Goal: Transaction & Acquisition: Purchase product/service

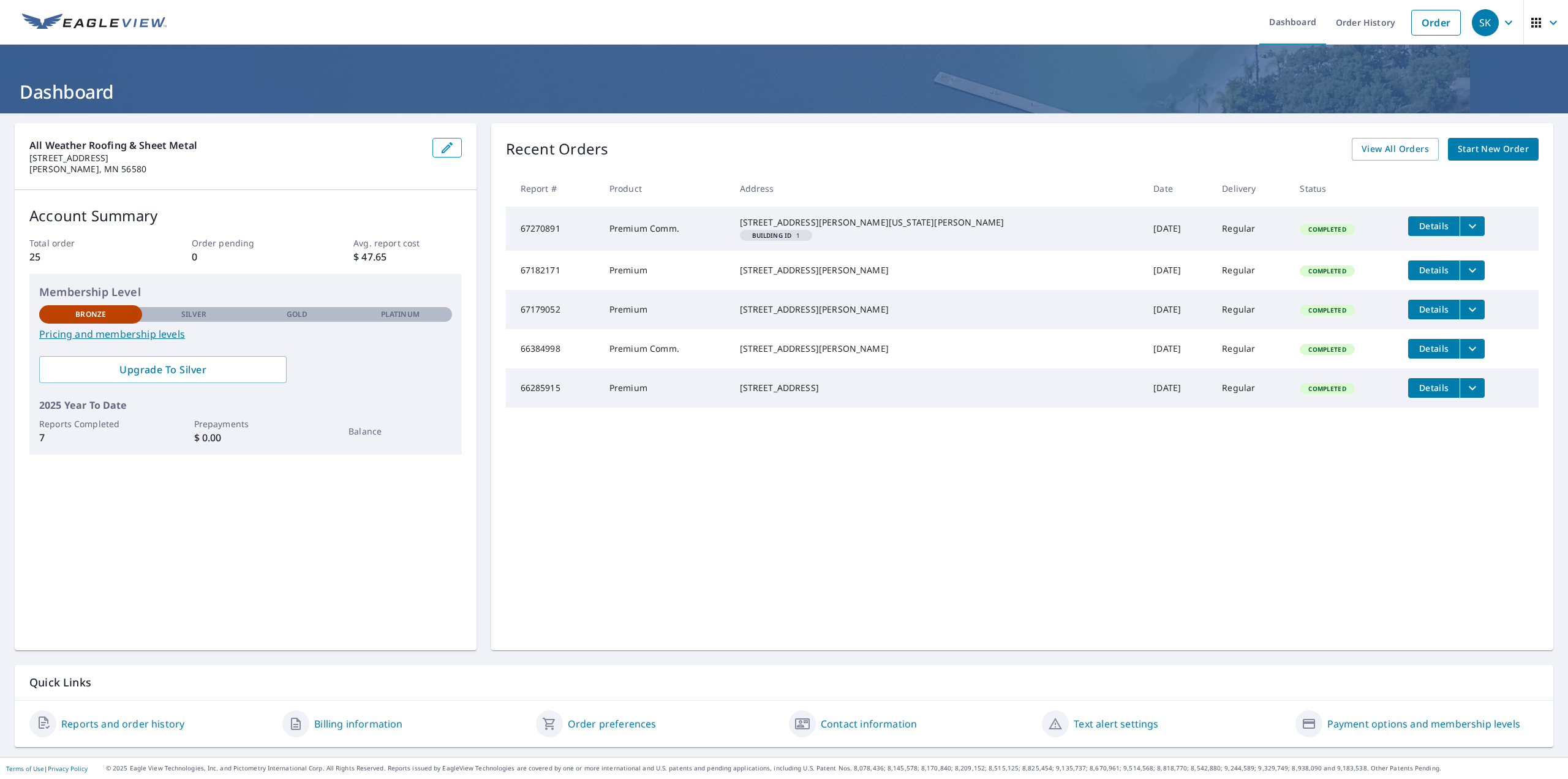
click at [1491, 143] on span "Start New Order" at bounding box center [1493, 149] width 71 height 15
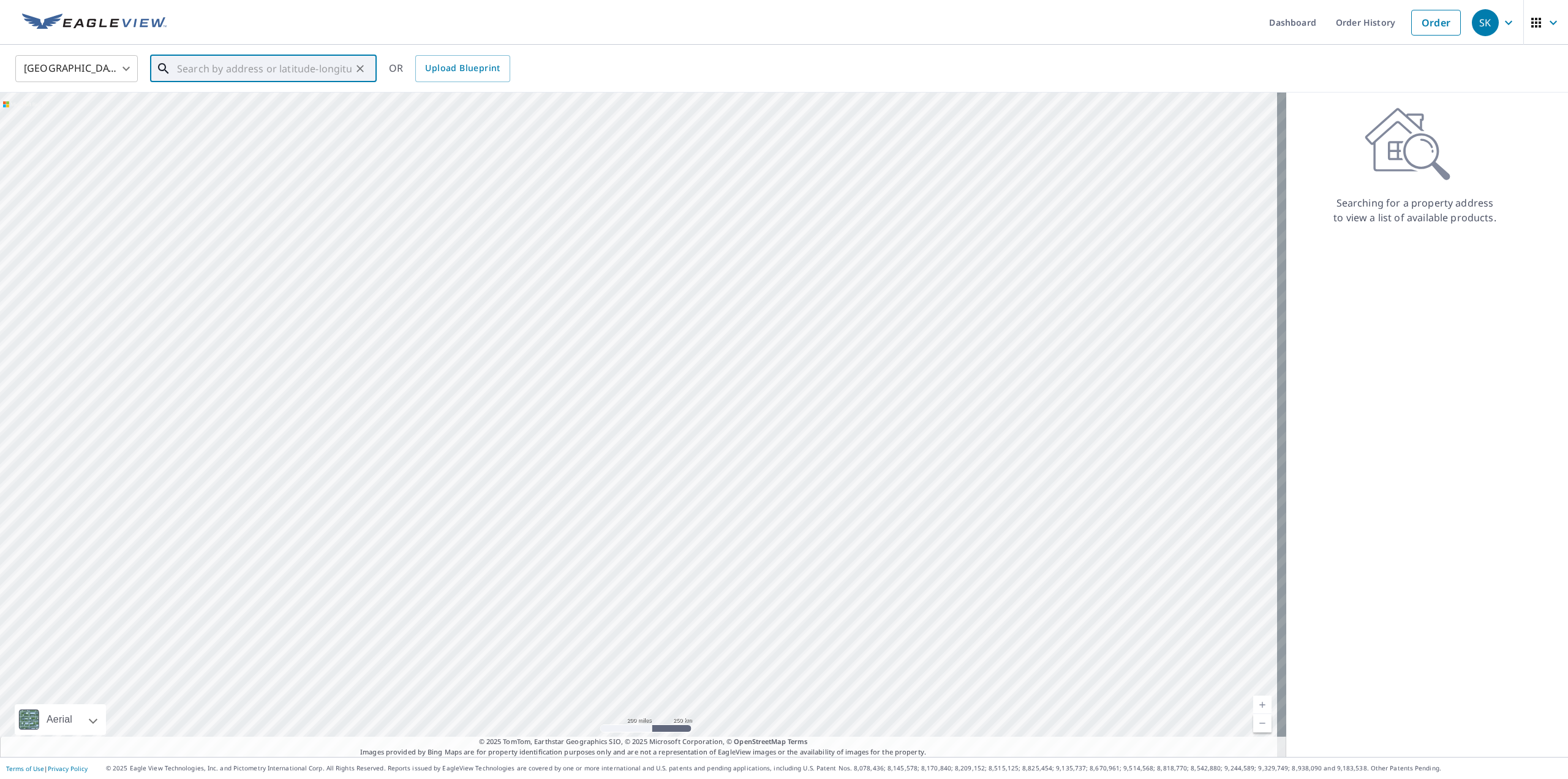
click at [303, 75] on input "text" at bounding box center [264, 68] width 175 height 34
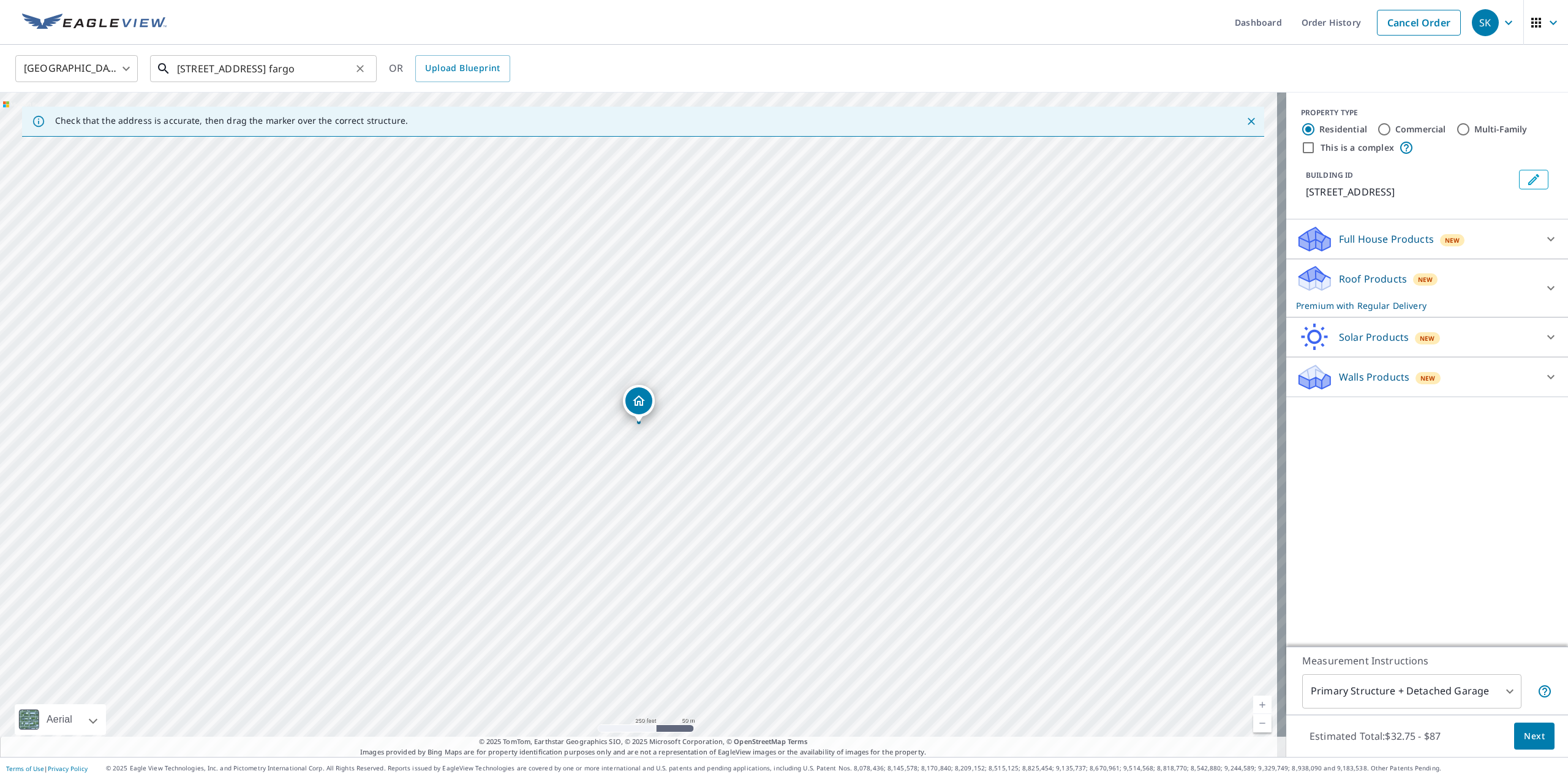
click at [251, 70] on input "[STREET_ADDRESS] fargo" at bounding box center [264, 68] width 175 height 34
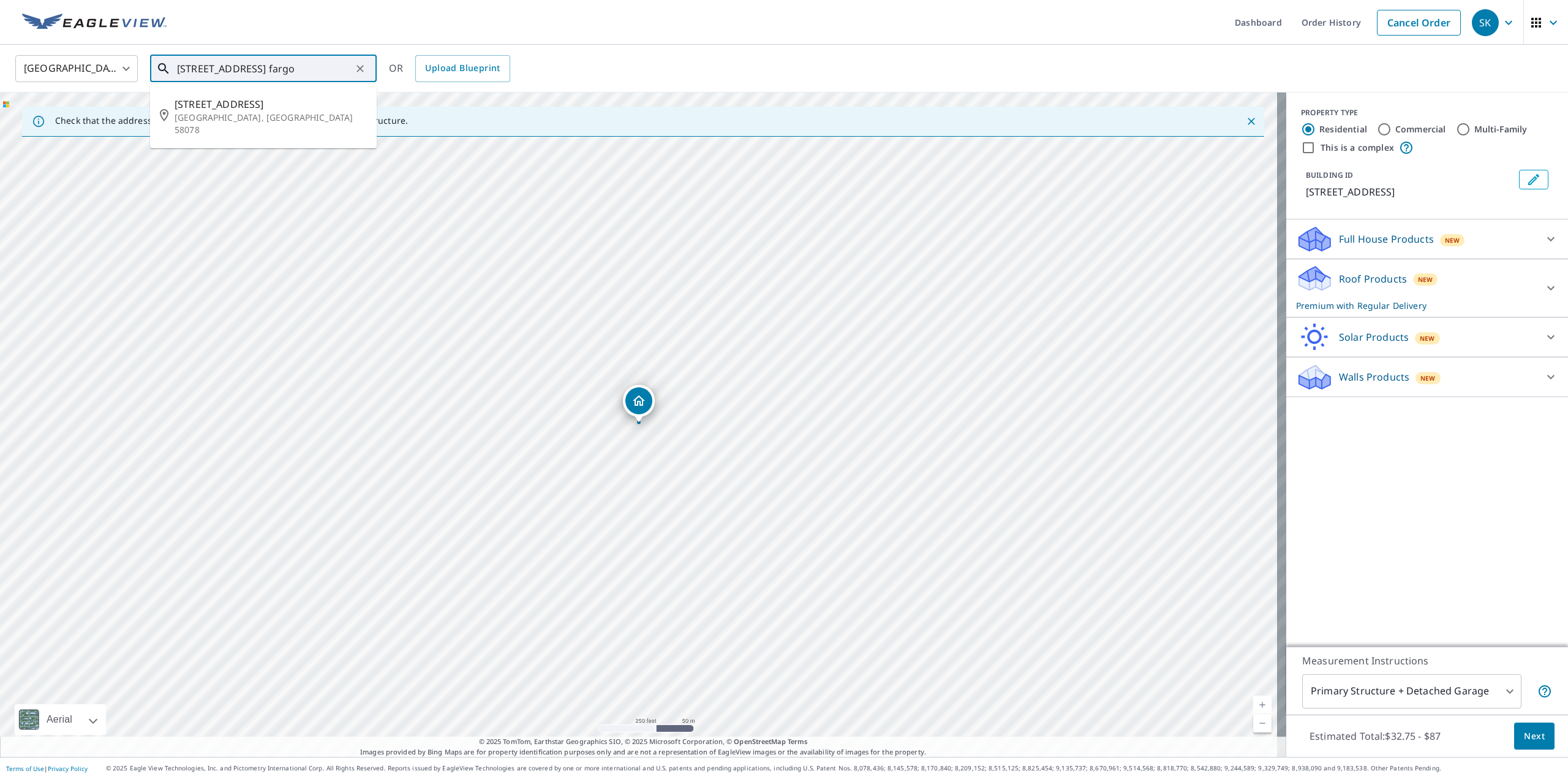
type input "[STREET_ADDRESS] fargo"
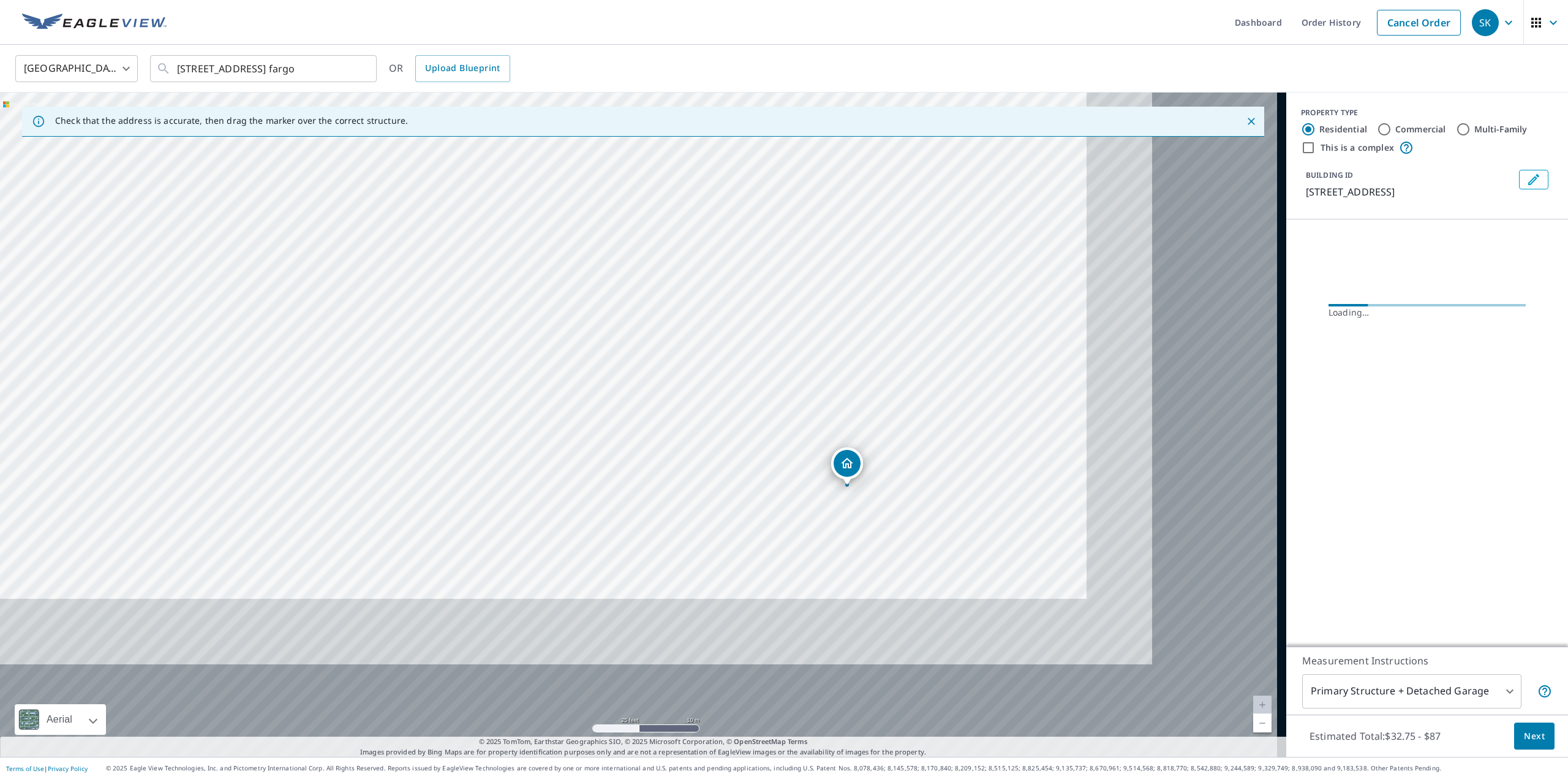
drag, startPoint x: 871, startPoint y: 548, endPoint x: 580, endPoint y: 304, distance: 379.8
click at [578, 293] on div "[STREET_ADDRESS]" at bounding box center [643, 425] width 1287 height 664
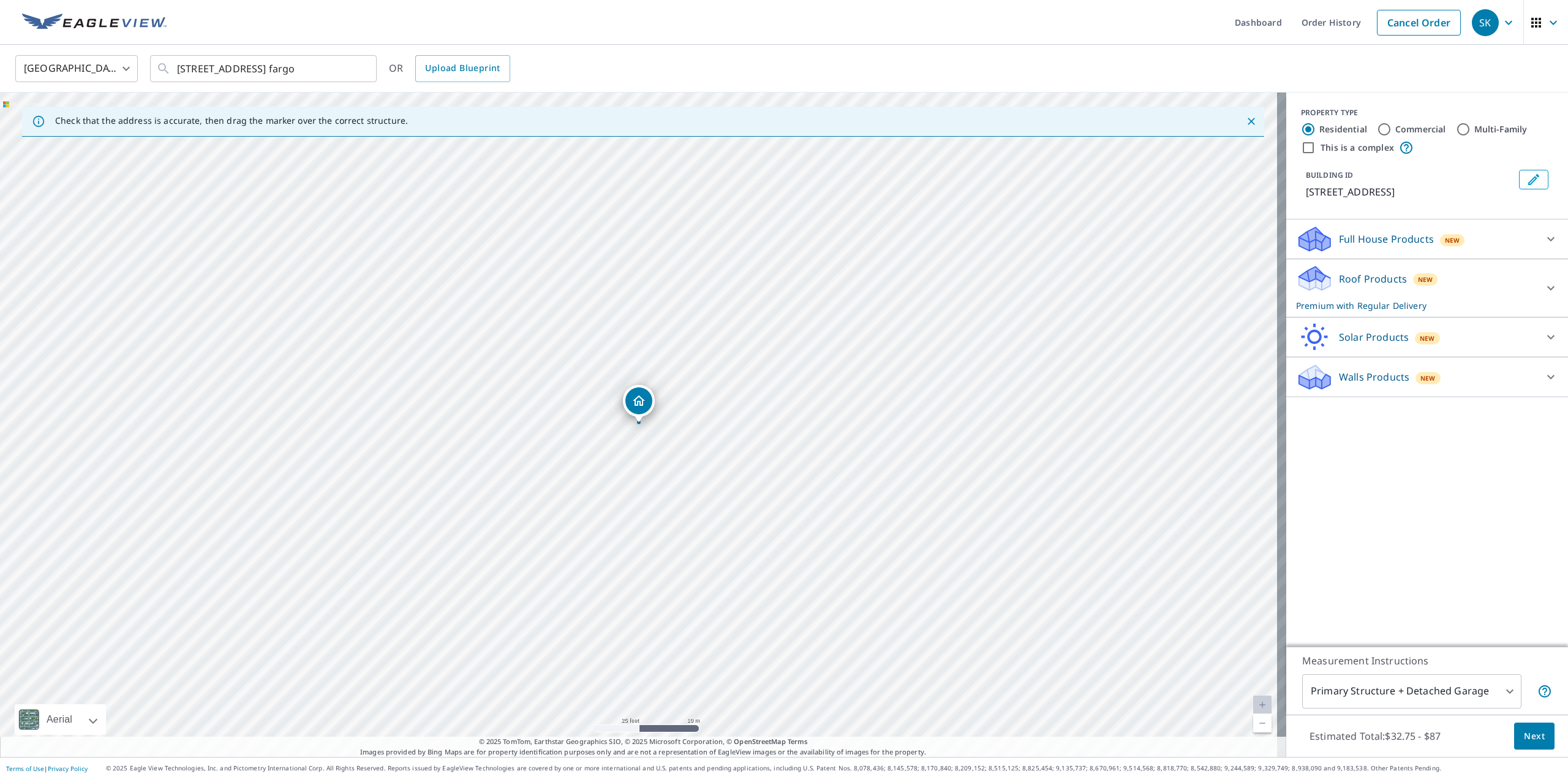
click at [642, 407] on icon "Dropped pin, building 1, Residential property, 807 Main Ave E West Fargo, ND 58…" at bounding box center [639, 401] width 15 height 15
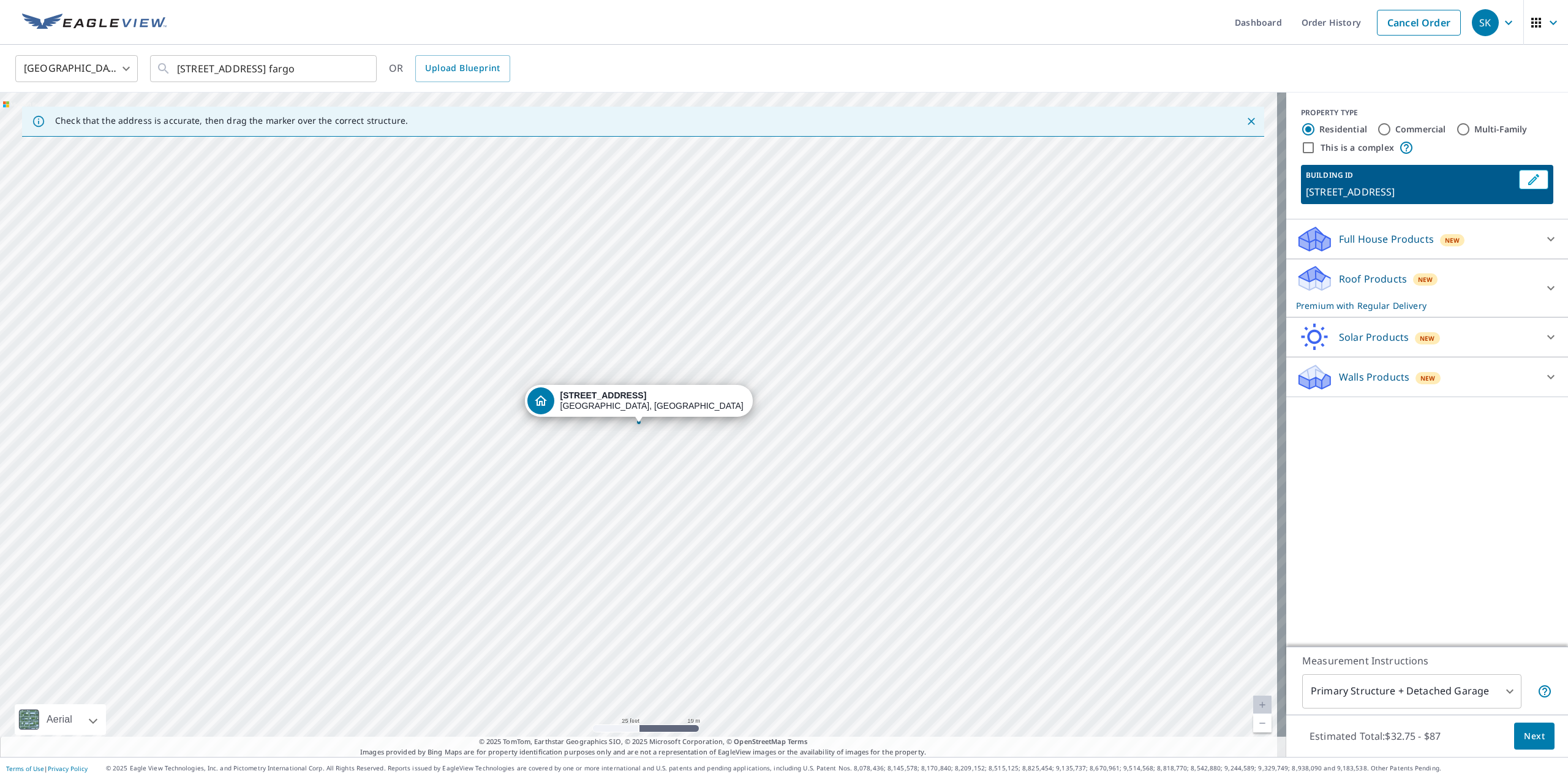
click at [672, 468] on div "[STREET_ADDRESS]" at bounding box center [643, 425] width 1287 height 664
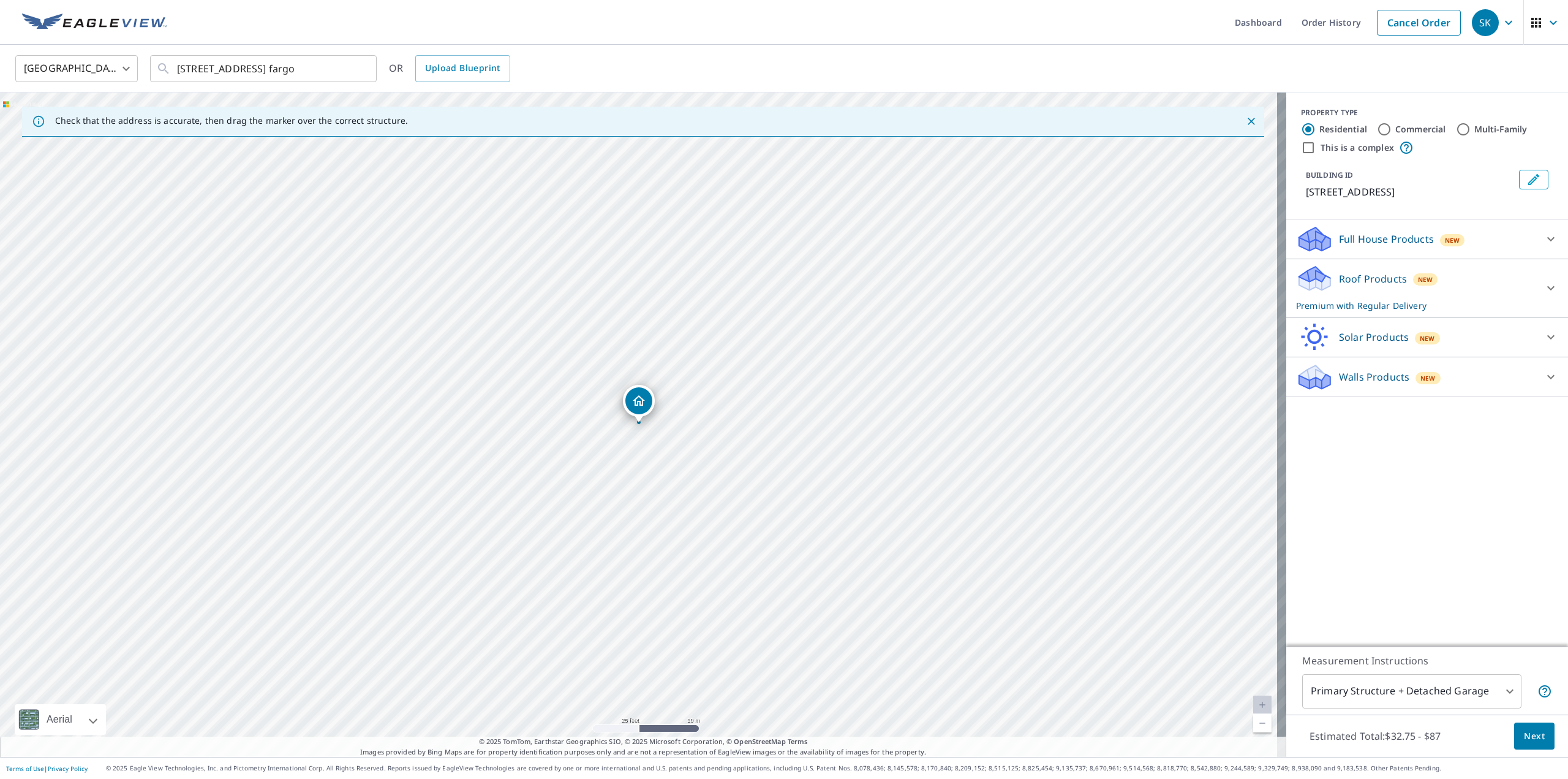
click at [1377, 132] on input "Commercial" at bounding box center [1384, 129] width 15 height 15
radio input "true"
type input "4"
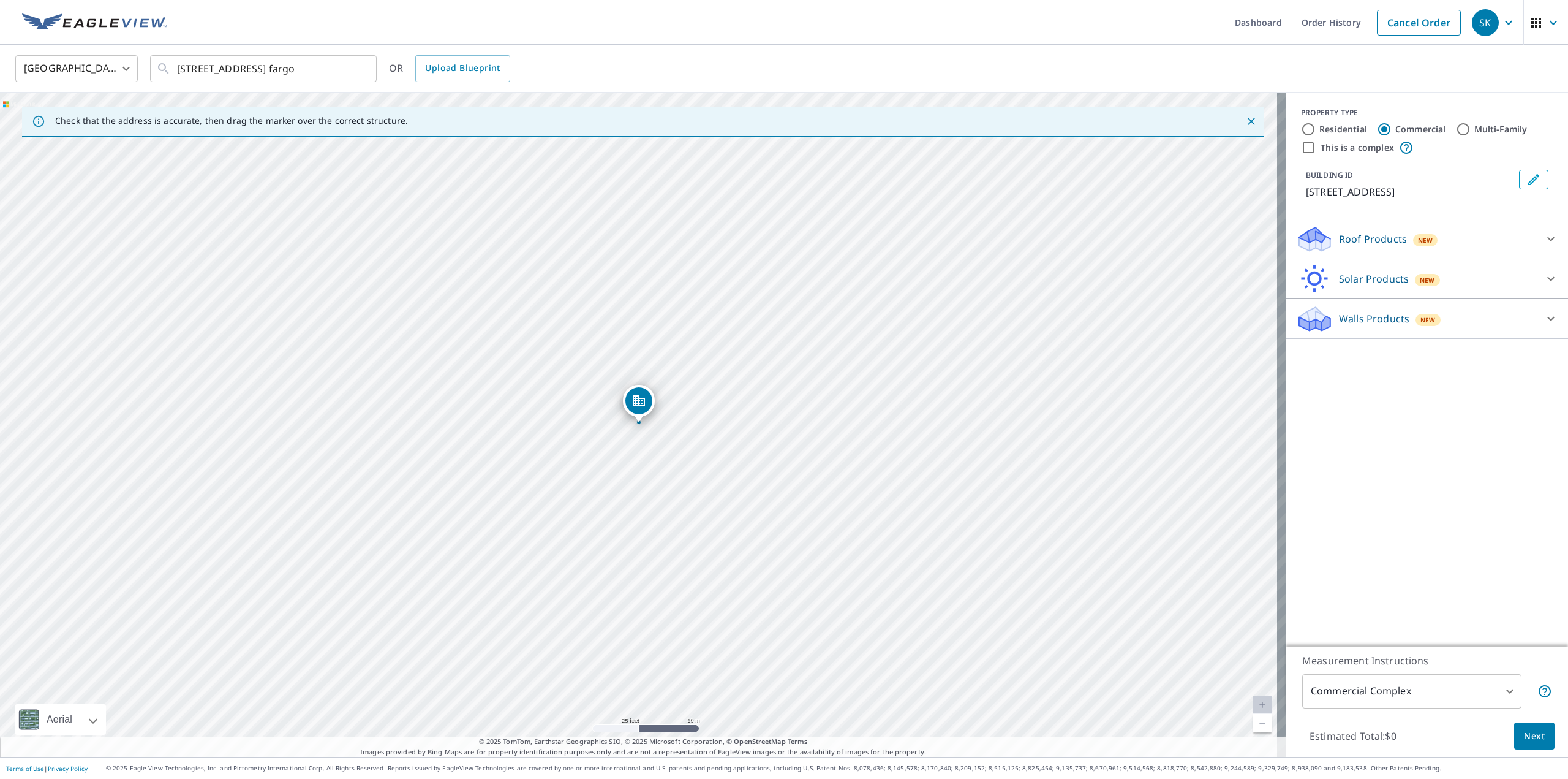
click at [1349, 227] on div "Roof Products New" at bounding box center [1416, 239] width 240 height 29
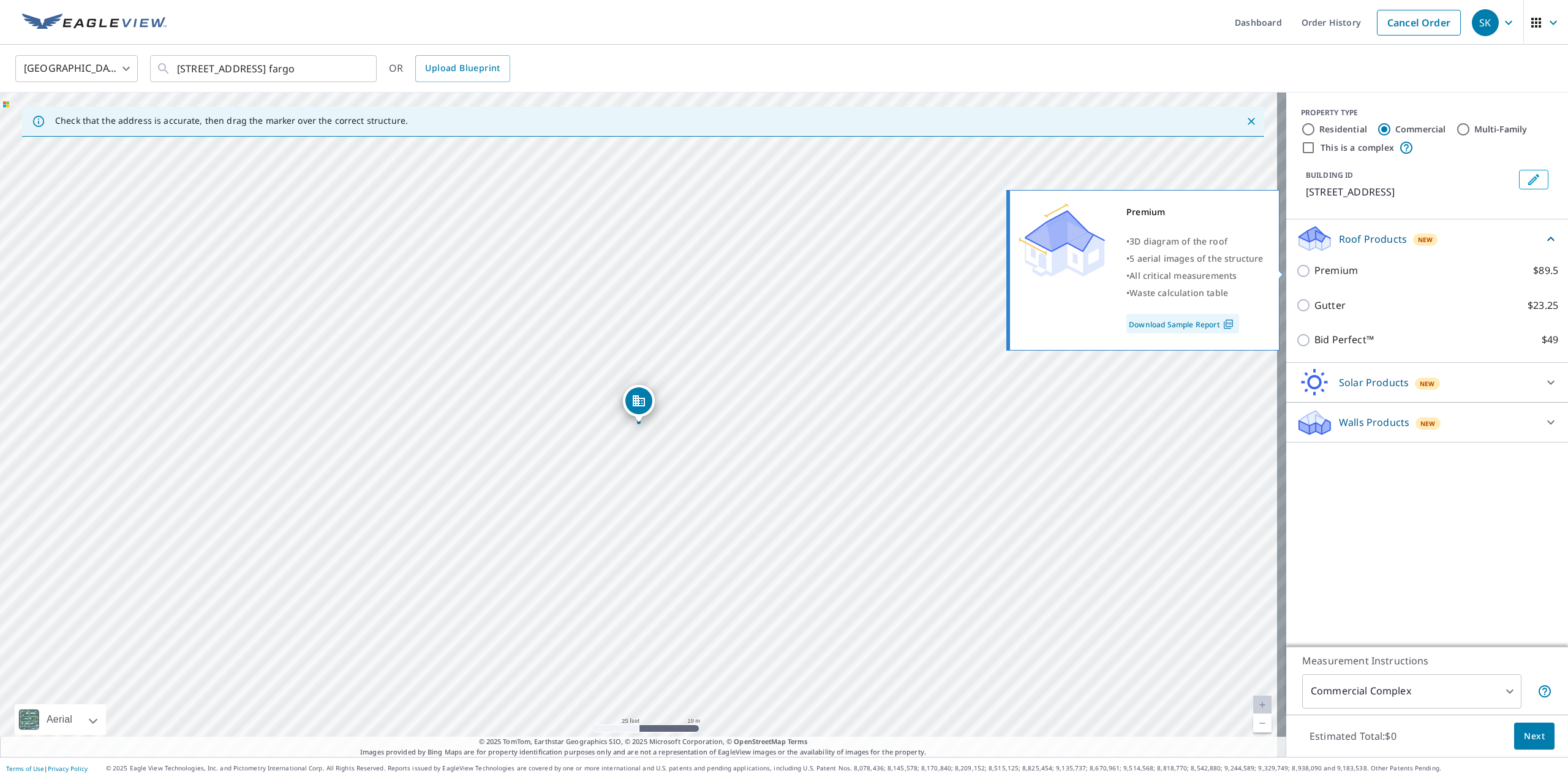
click at [1329, 269] on p "Premium" at bounding box center [1336, 271] width 44 height 15
click at [1314, 269] on input "Premium $89.5" at bounding box center [1305, 271] width 19 height 15
checkbox input "true"
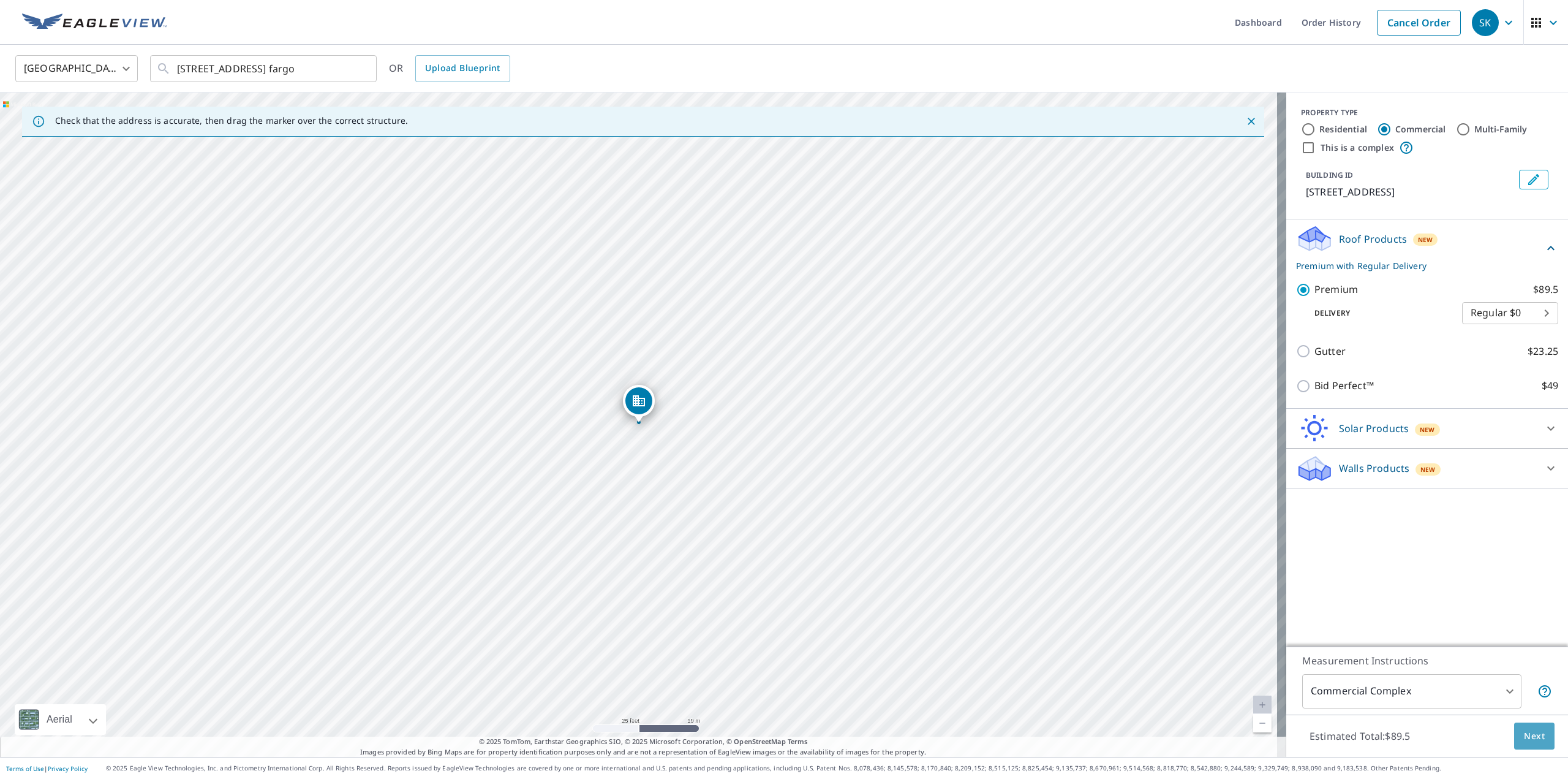
click at [1525, 731] on span "Next" at bounding box center [1535, 736] width 21 height 15
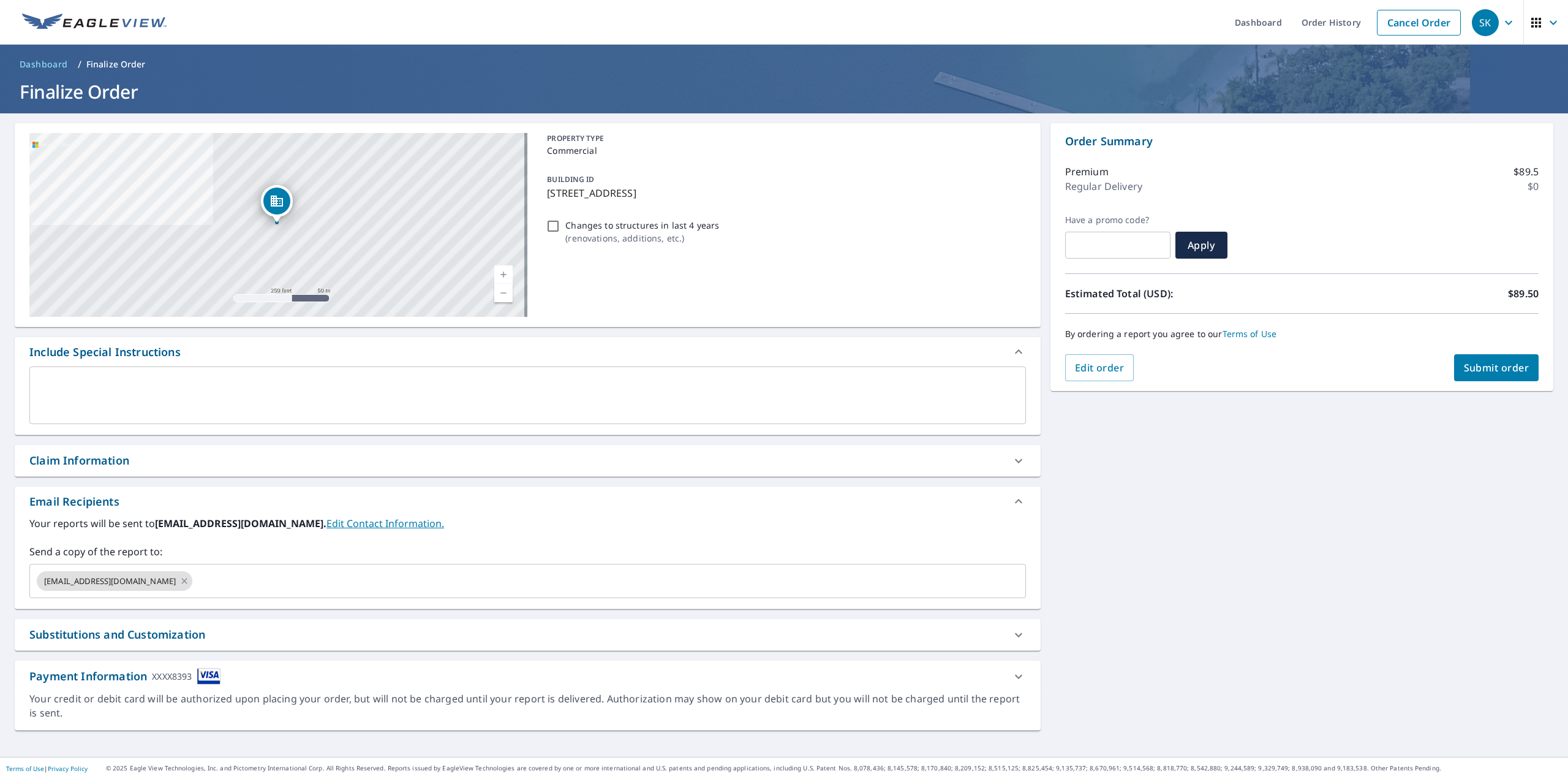
click at [1493, 370] on span "Submit order" at bounding box center [1497, 367] width 66 height 14
